Goal: Go to known website: Access a specific website the user already knows

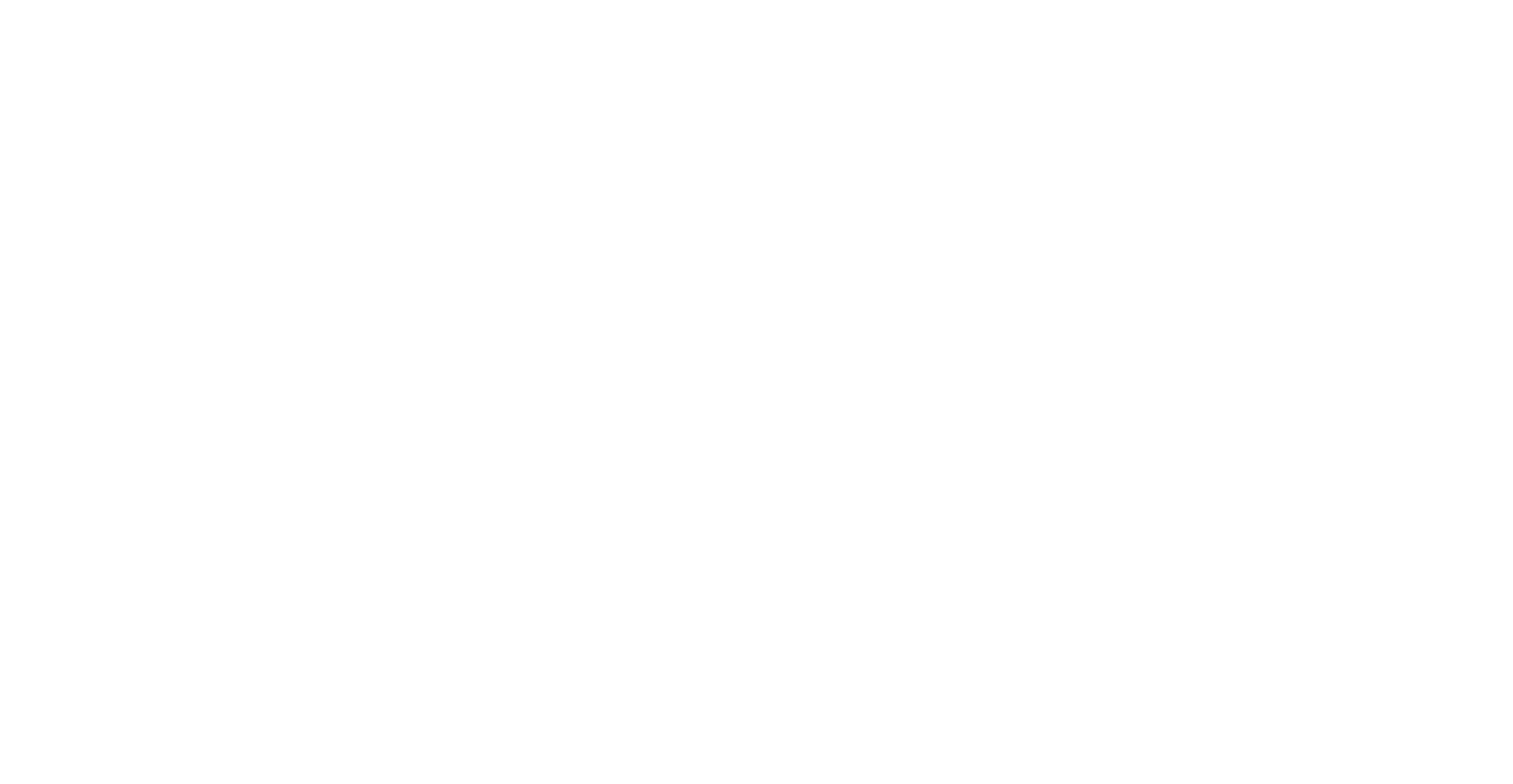
click at [860, 360] on div at bounding box center [756, 392] width 1513 height 784
